Goal: Task Accomplishment & Management: Use online tool/utility

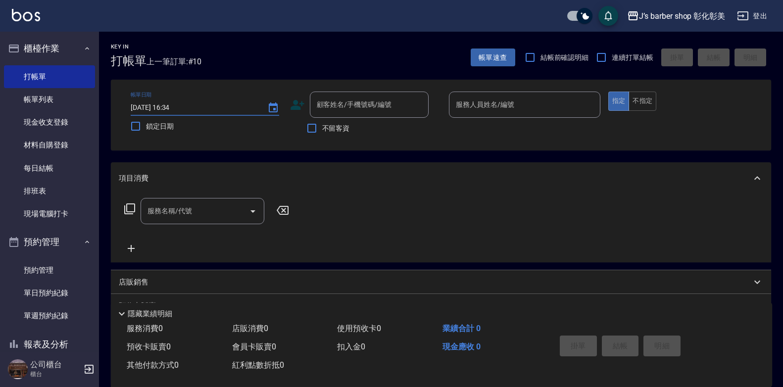
click at [181, 105] on input "[DATE] 16:34" at bounding box center [194, 107] width 127 height 16
type input "[DATE] 16:00"
click at [340, 107] on input "顧客姓名/手機號碼/編號" at bounding box center [361, 104] width 95 height 17
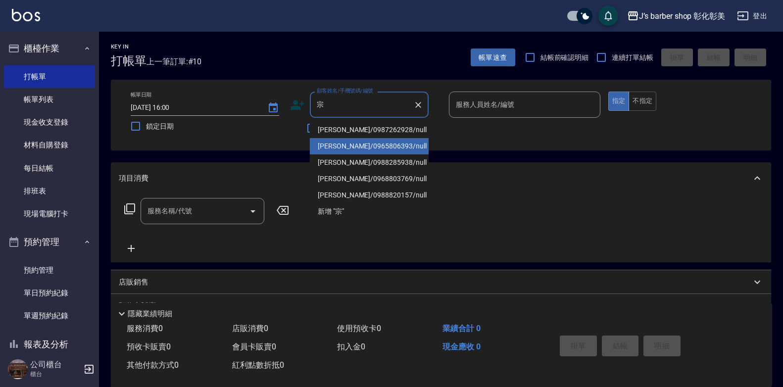
click at [332, 145] on li "[PERSON_NAME]/0965806393/null" at bounding box center [369, 146] width 119 height 16
type input "[PERSON_NAME]/0965806393/null"
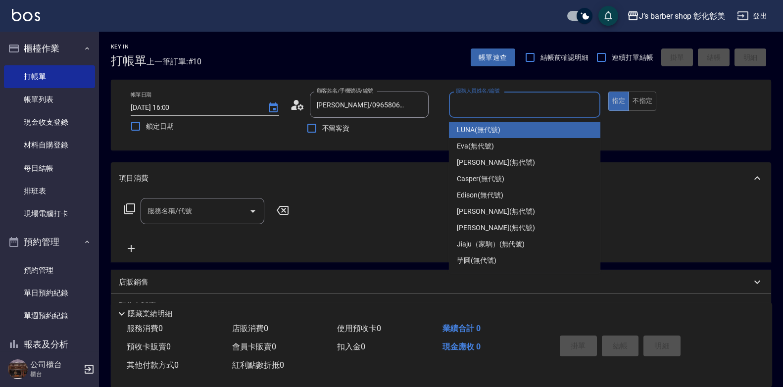
click at [520, 100] on input "服務人員姓名/編號" at bounding box center [524, 104] width 143 height 17
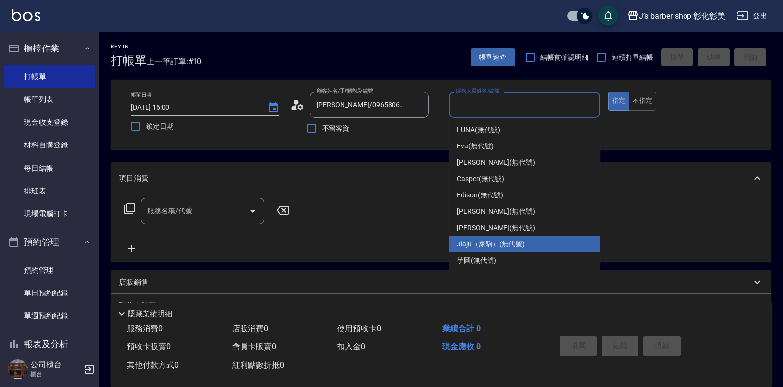
click at [503, 239] on div "Jiaju（家駒） (無代號)" at bounding box center [524, 244] width 151 height 16
type input "Jiaju（家駒）(無代號)"
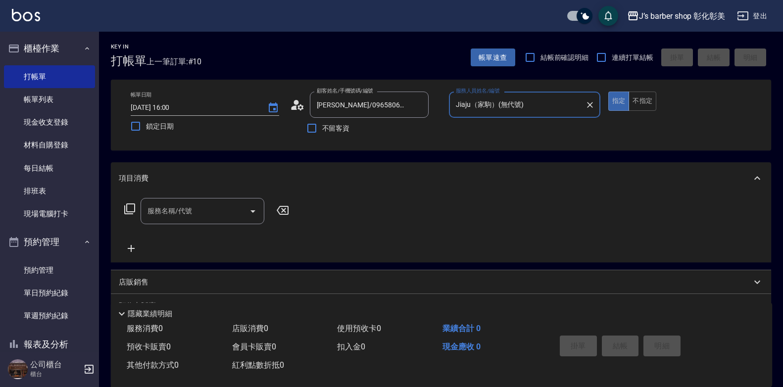
click at [165, 216] on input "服務名稱/代號" at bounding box center [195, 210] width 100 height 17
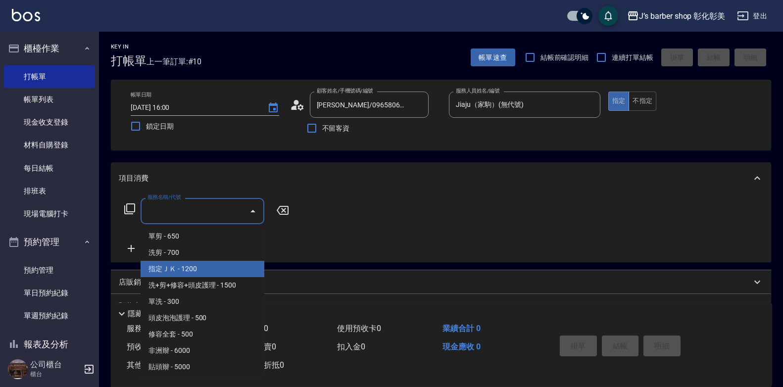
click at [200, 269] on span "指定ＪＫ - 1200" at bounding box center [203, 269] width 124 height 16
type input "指定ＪＫ(102)"
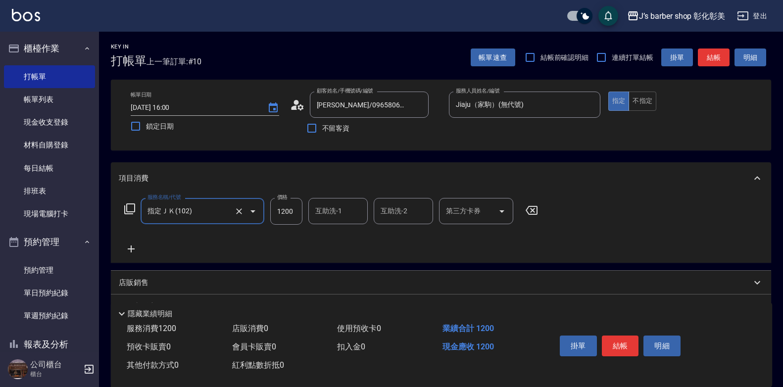
click at [289, 212] on input "1200" at bounding box center [286, 211] width 32 height 27
type input "700"
click at [621, 343] on button "結帳" at bounding box center [620, 346] width 37 height 21
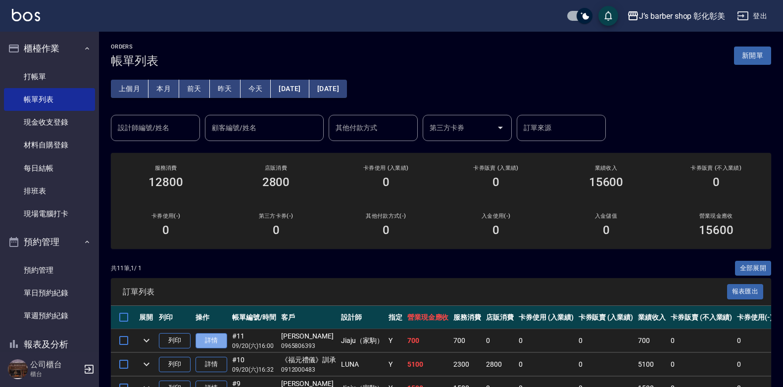
click at [212, 337] on link "詳情" at bounding box center [211, 340] width 32 height 15
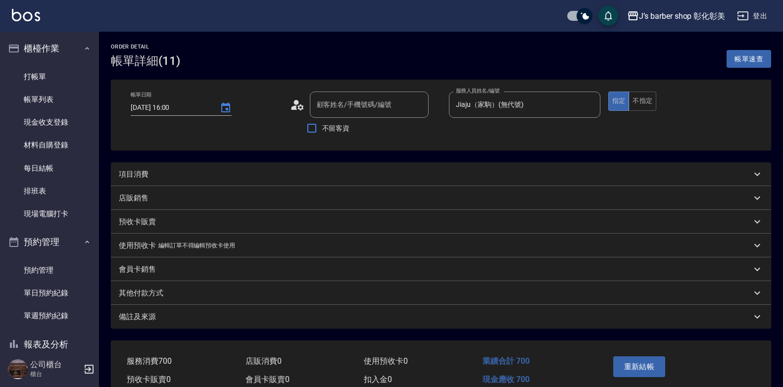
type input "[DATE] 16:00"
type input "Jiaju（家駒）(無代號)"
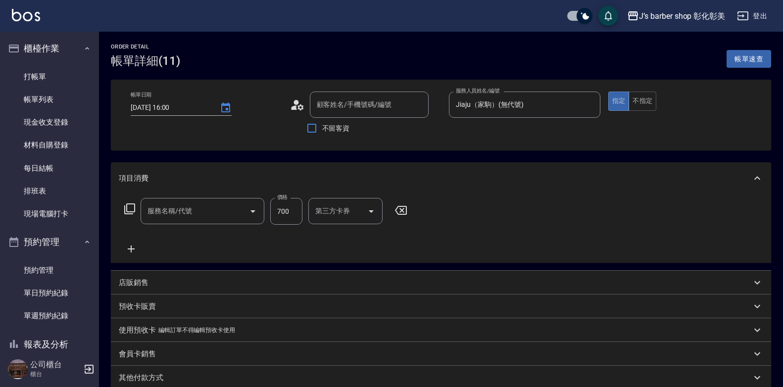
type input "[PERSON_NAME]/0965806393/null"
type input "指定ＪＫ(102)"
click at [340, 212] on div "互助洗-1 互助洗-1" at bounding box center [337, 211] width 59 height 26
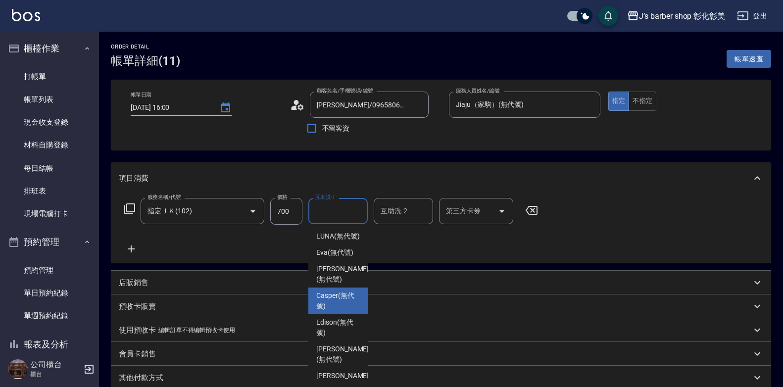
click at [339, 308] on span "Casper (無代號)" at bounding box center [338, 300] width 44 height 21
type input "Casper(無代號)"
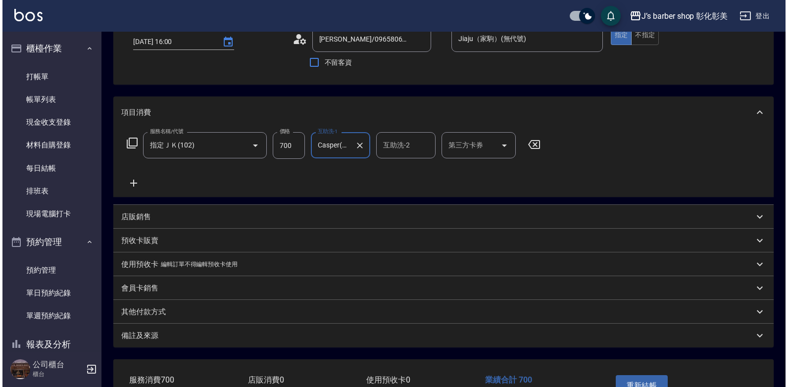
scroll to position [133, 0]
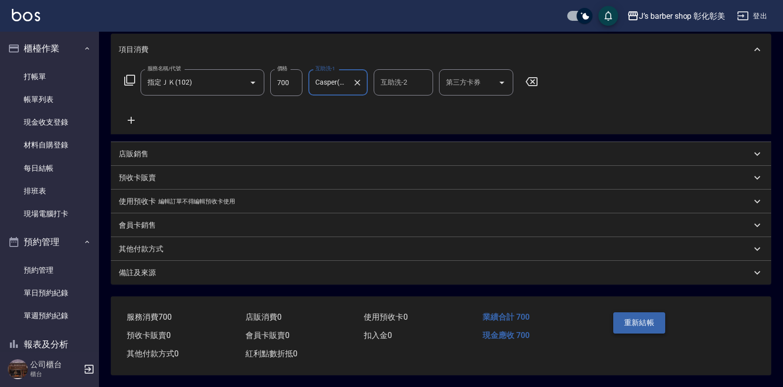
click at [658, 312] on button "重新結帳" at bounding box center [639, 322] width 52 height 21
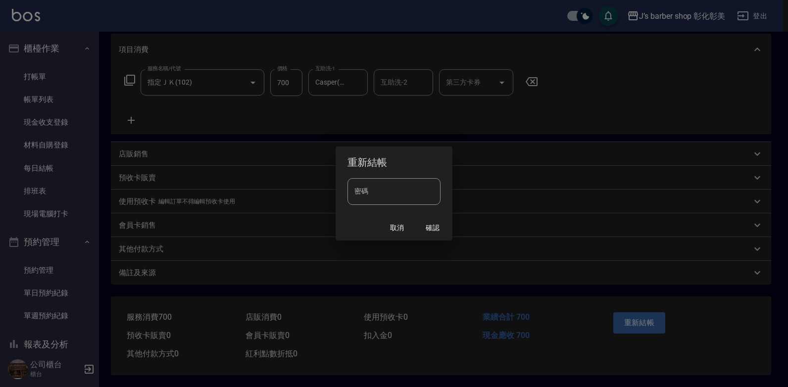
click at [409, 191] on input "密碼" at bounding box center [393, 191] width 93 height 27
type input "****"
click at [426, 219] on button "確認" at bounding box center [433, 228] width 32 height 18
